Goal: Task Accomplishment & Management: Use online tool/utility

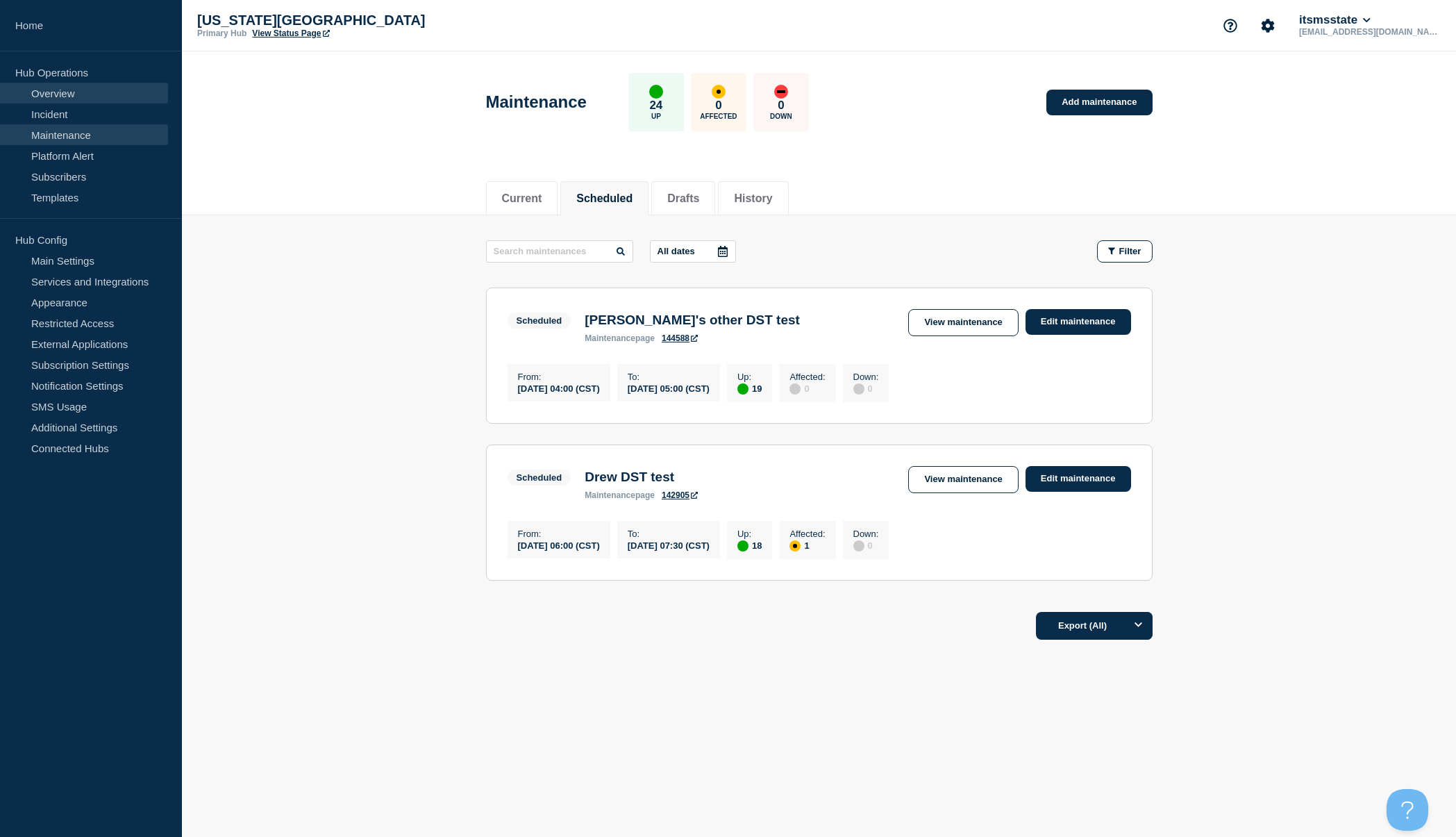
click at [53, 100] on link "Overview" at bounding box center [84, 93] width 168 height 21
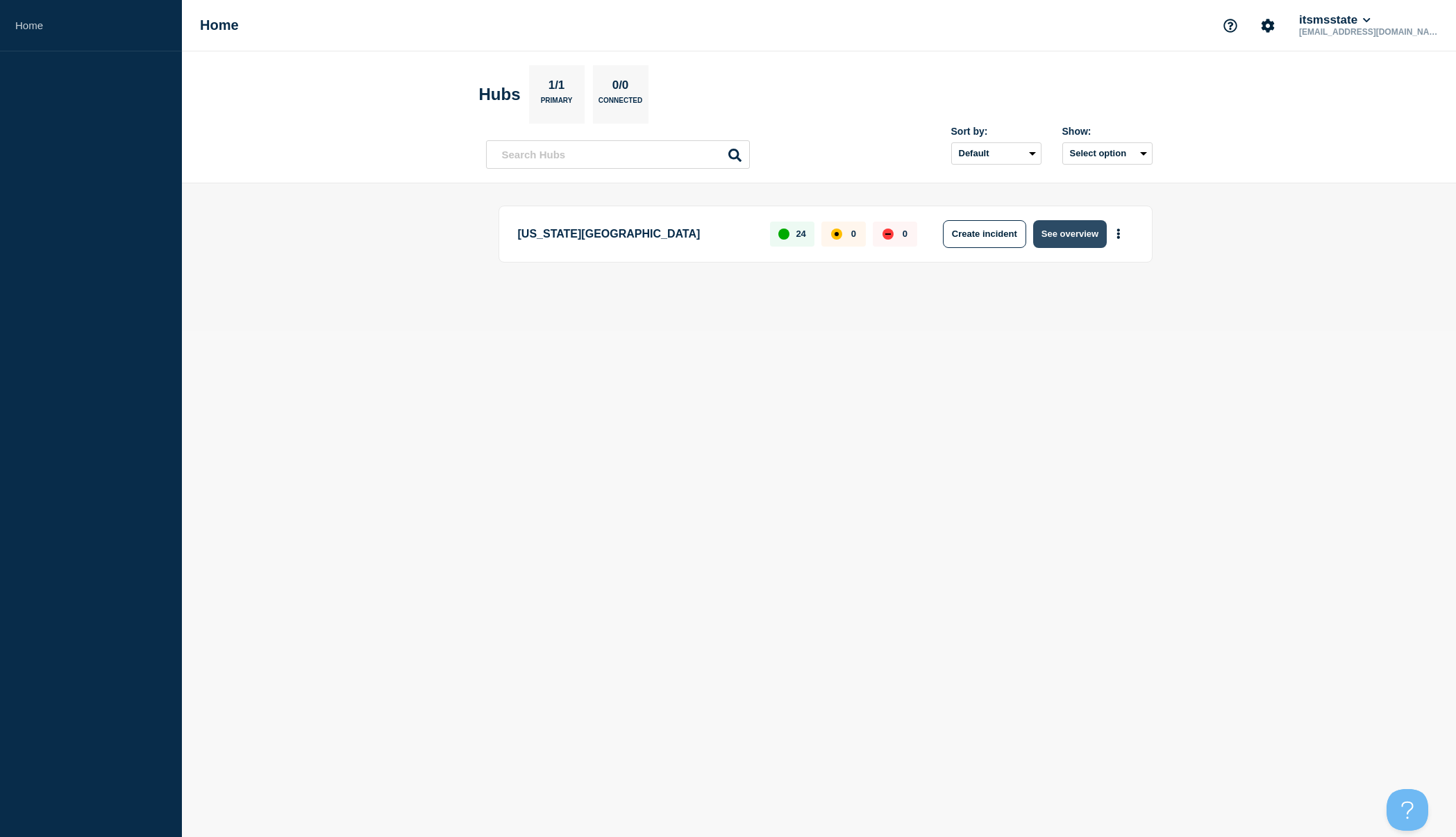
click at [1066, 244] on button "See overview" at bounding box center [1069, 234] width 73 height 28
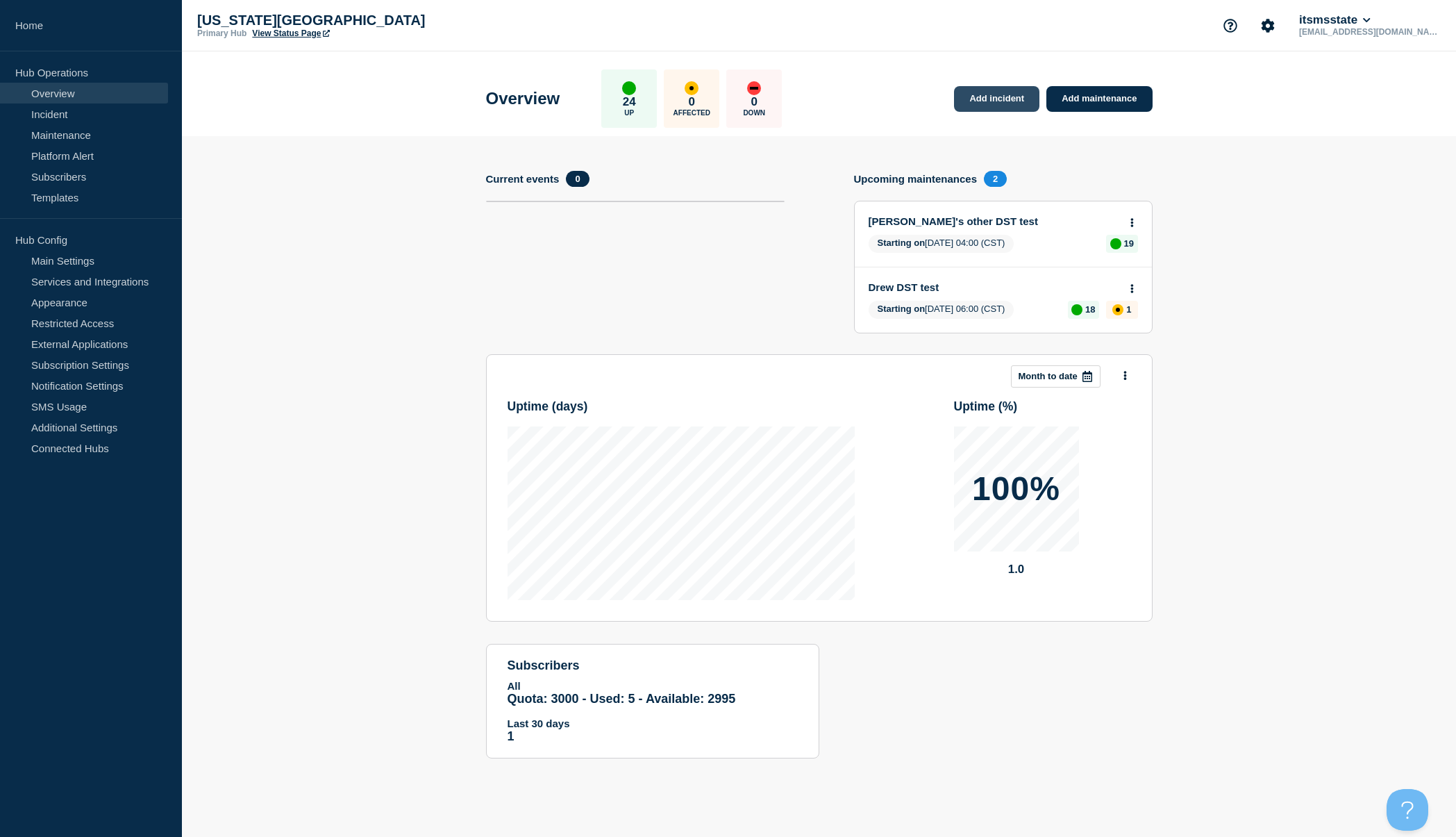
click at [1013, 95] on link "Add incident" at bounding box center [997, 99] width 86 height 25
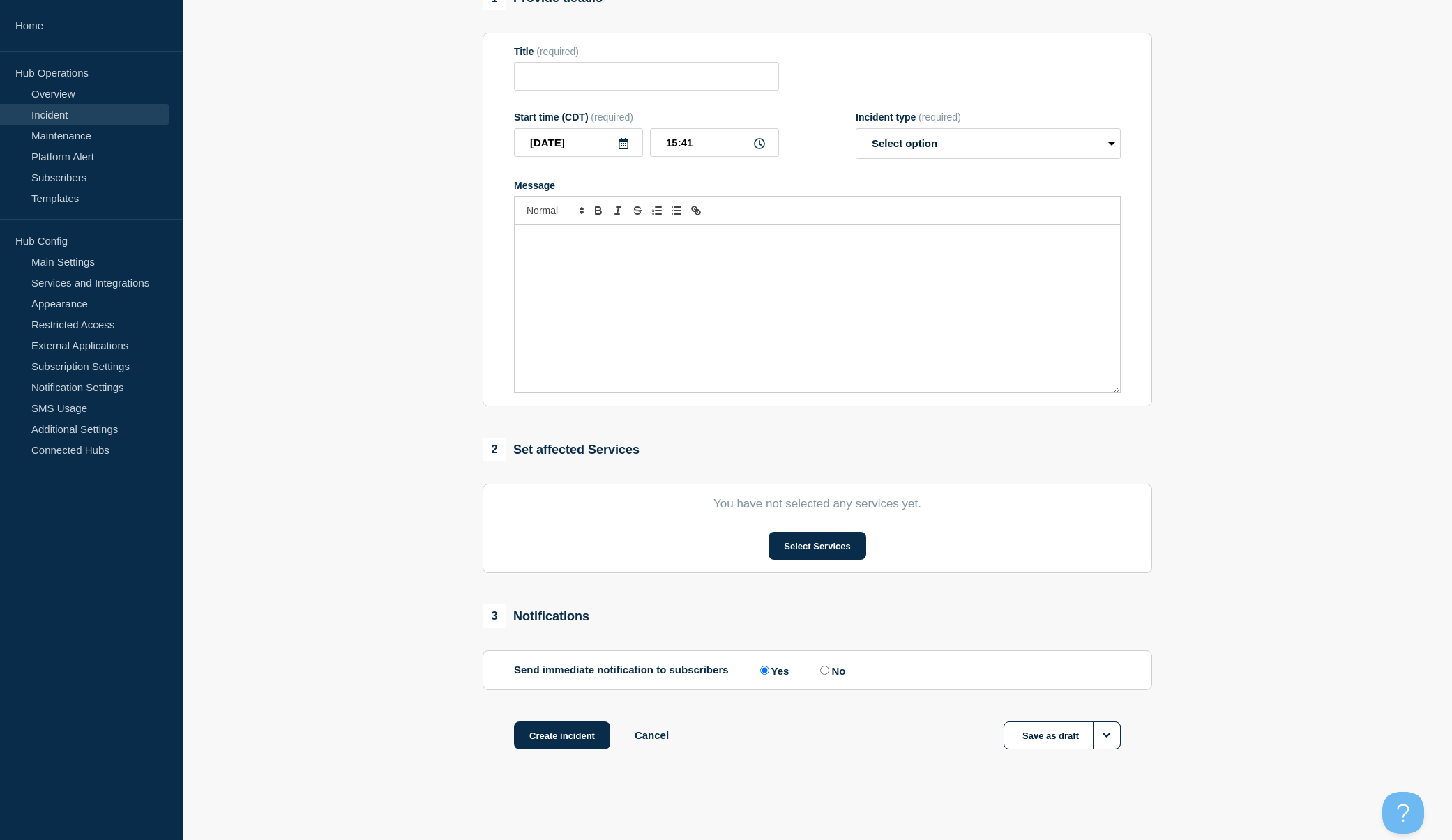
scroll to position [136, 0]
click at [840, 545] on button "Select Services" at bounding box center [816, 546] width 97 height 28
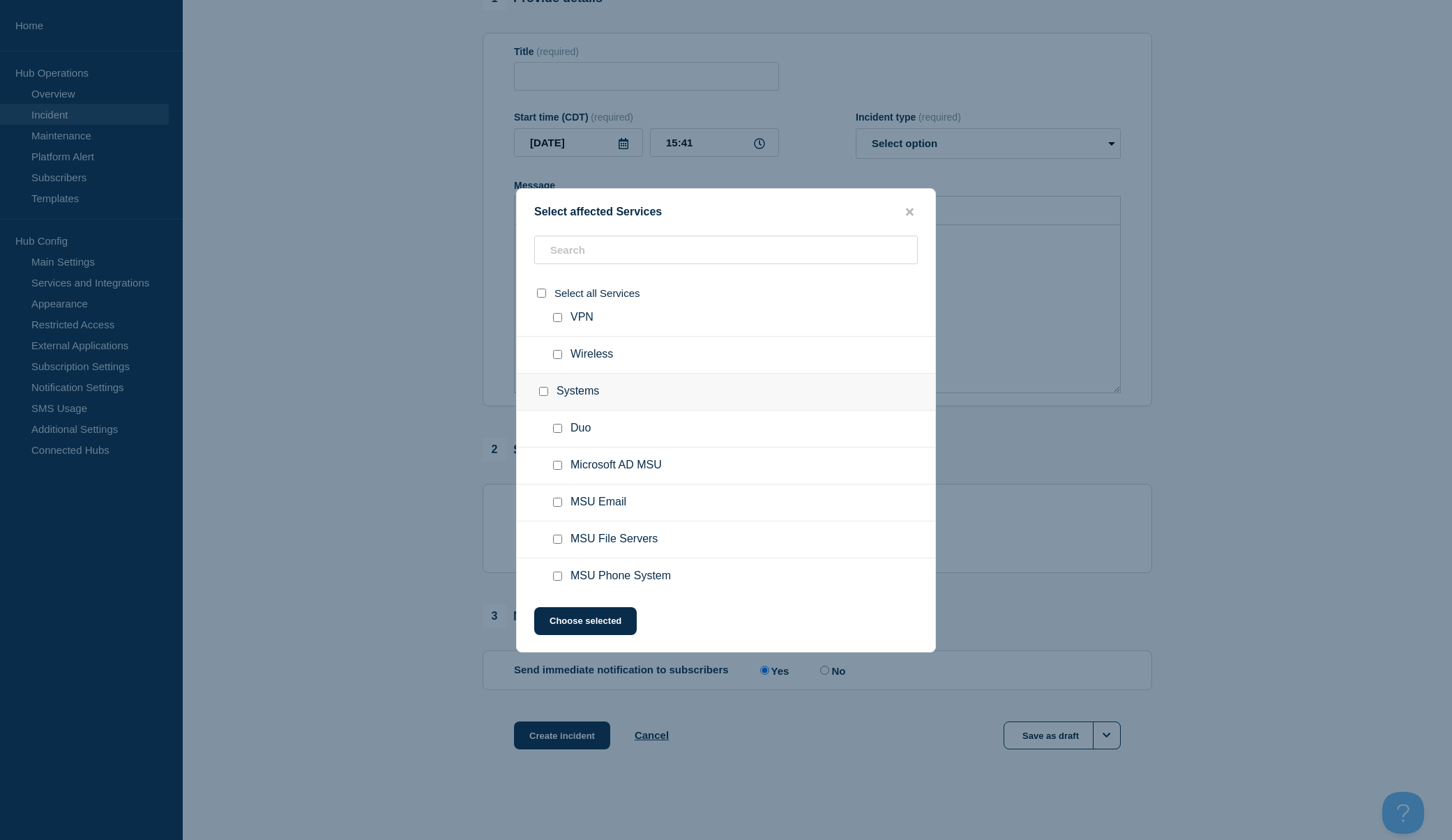
scroll to position [756, 0]
click at [911, 208] on icon "close button" at bounding box center [909, 212] width 8 height 11
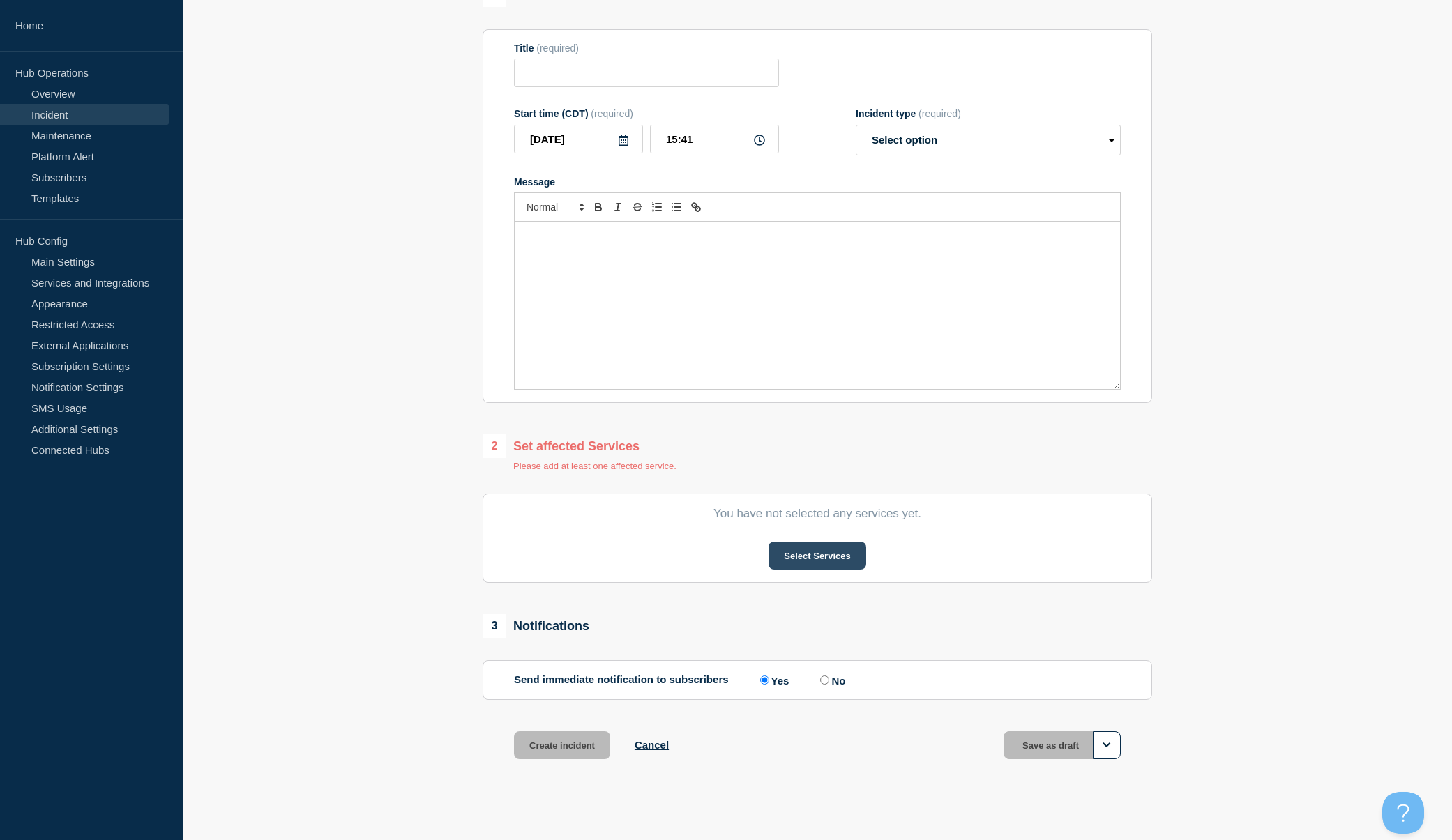
click at [811, 557] on button "Select Services" at bounding box center [816, 556] width 97 height 28
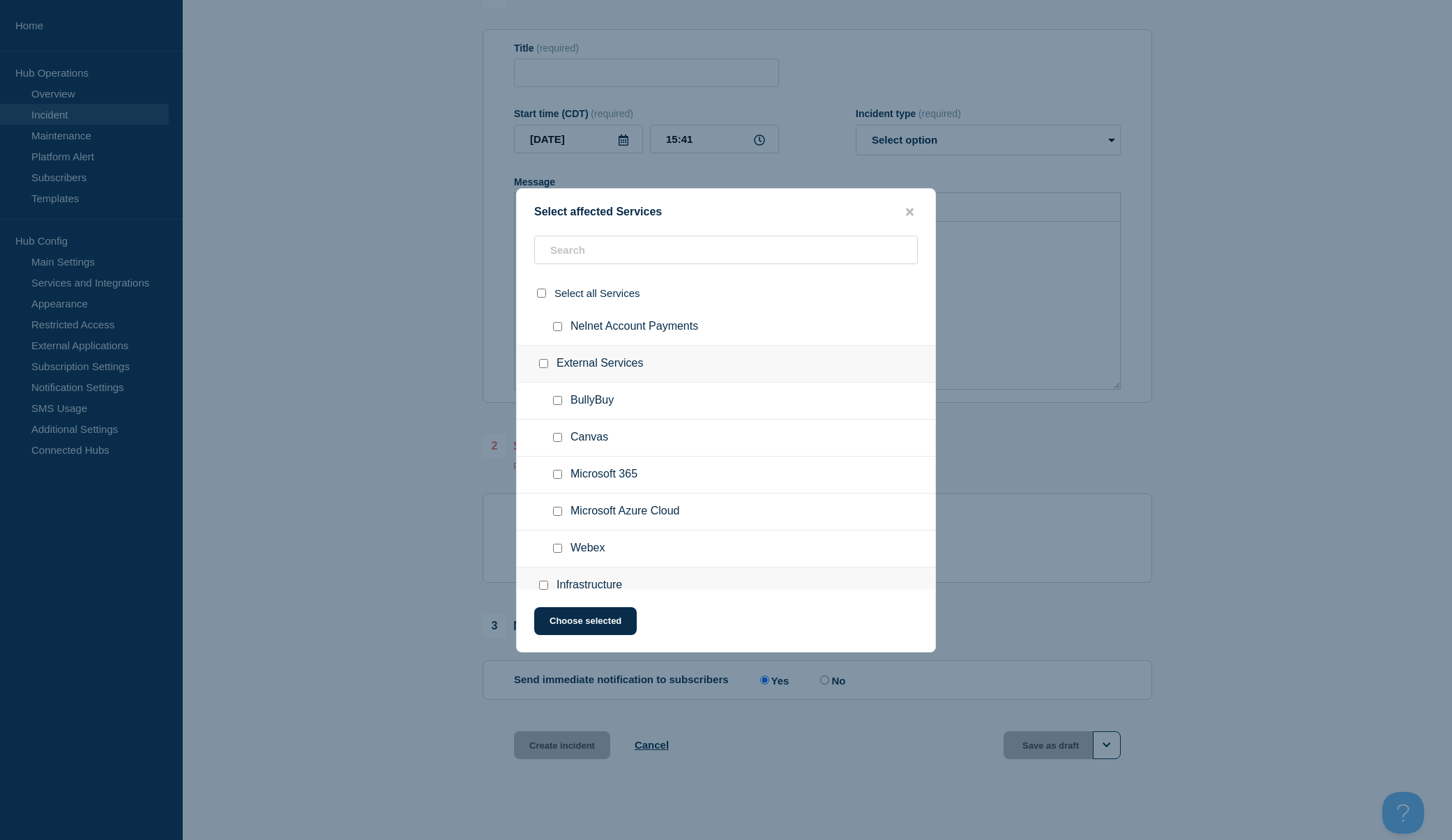
scroll to position [361, 0]
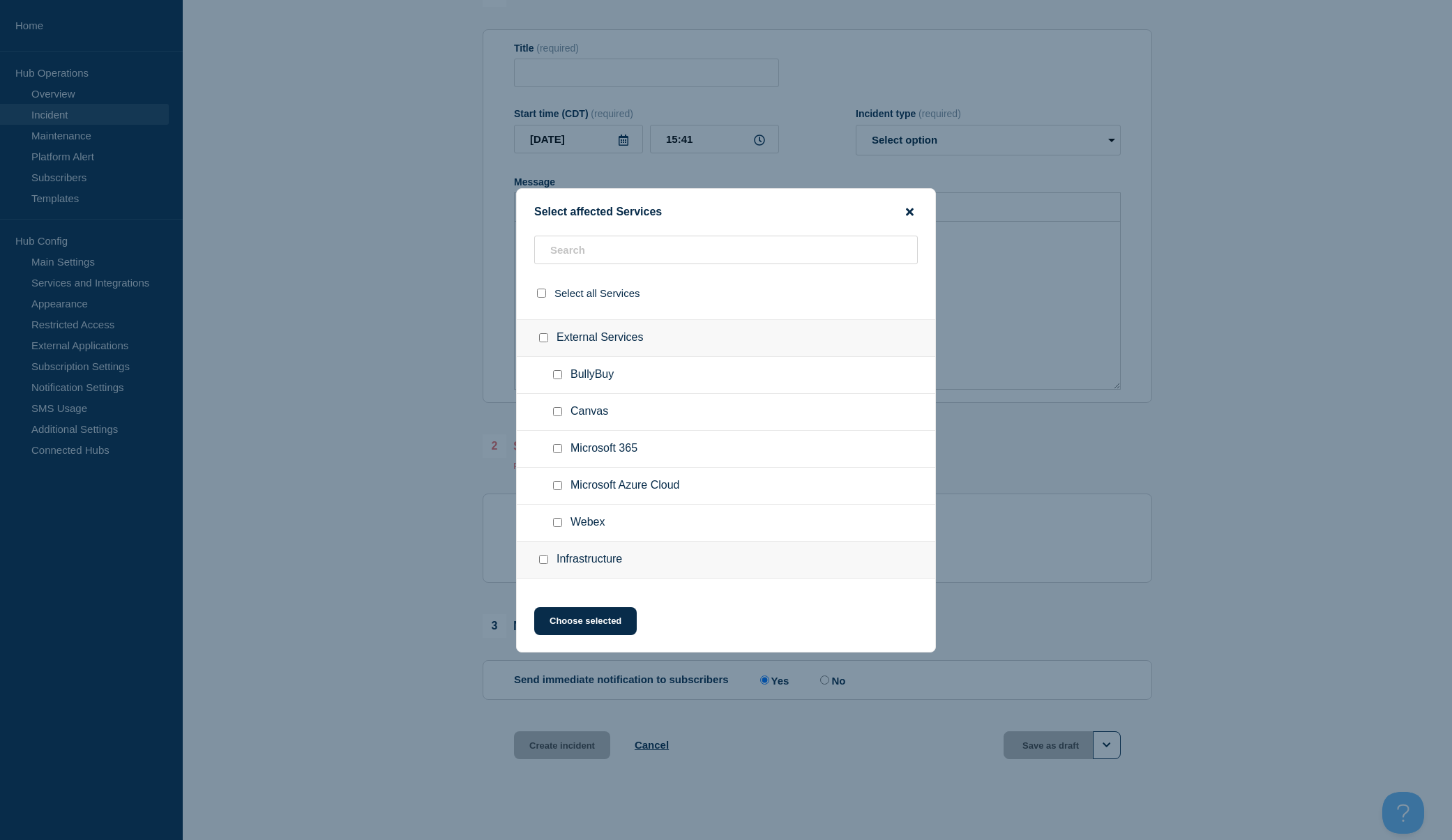
click at [911, 208] on icon "close button" at bounding box center [909, 212] width 8 height 11
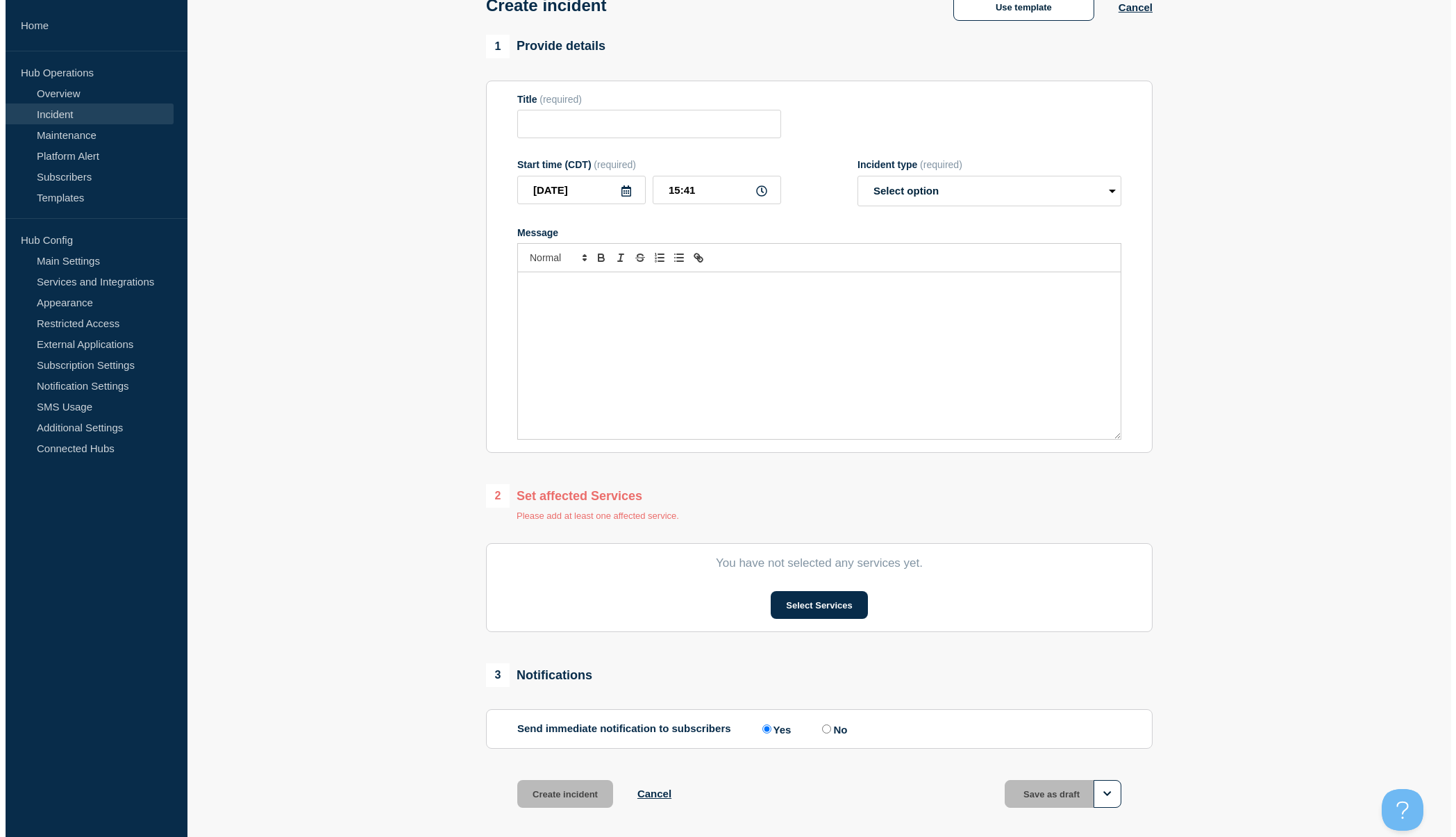
scroll to position [0, 0]
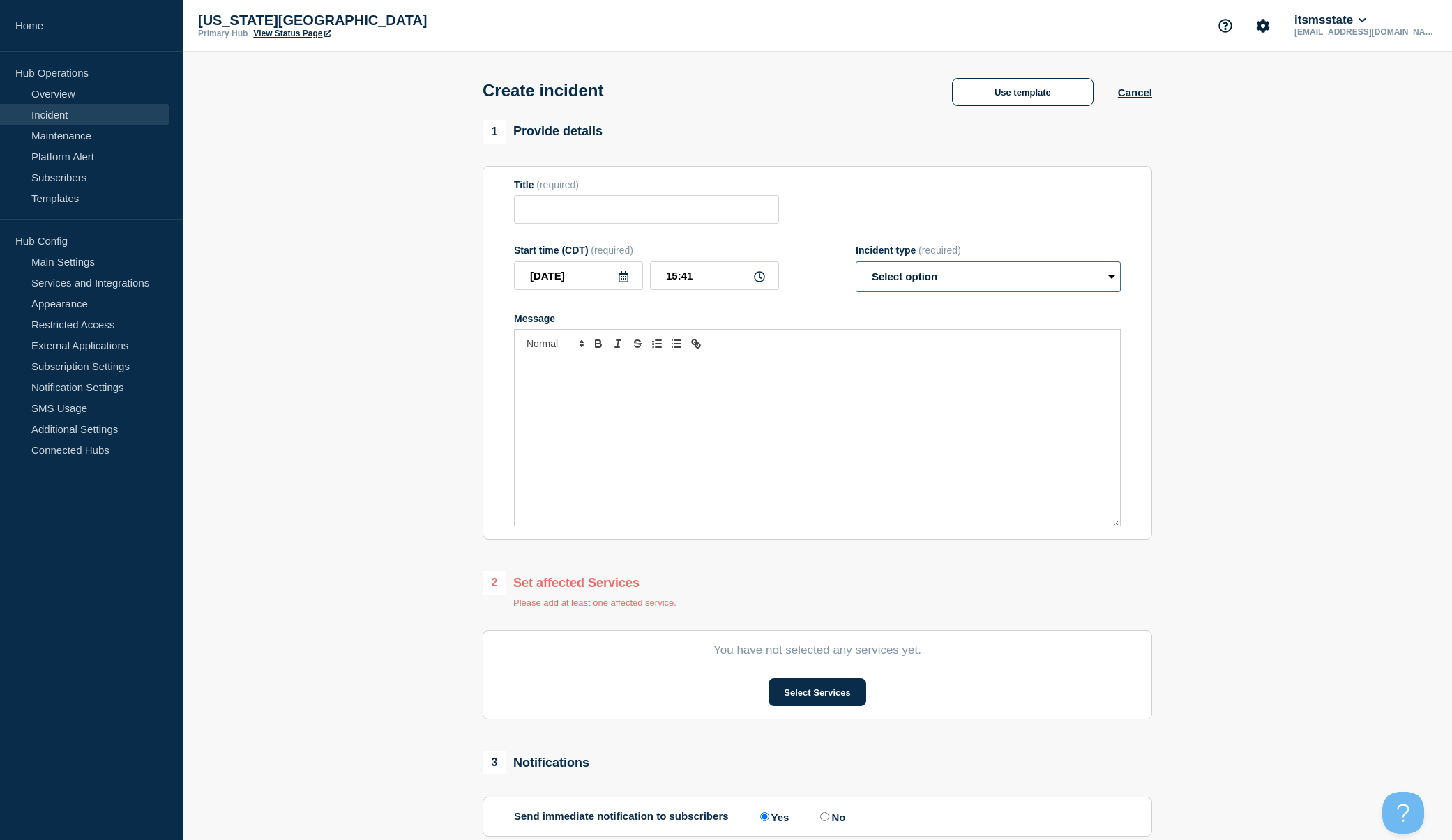
click at [1111, 277] on select "Select option Investigating Identified Monitoring" at bounding box center [988, 277] width 265 height 31
click at [1133, 93] on button "Cancel" at bounding box center [1135, 92] width 34 height 12
